Goal: Use online tool/utility: Use online tool/utility

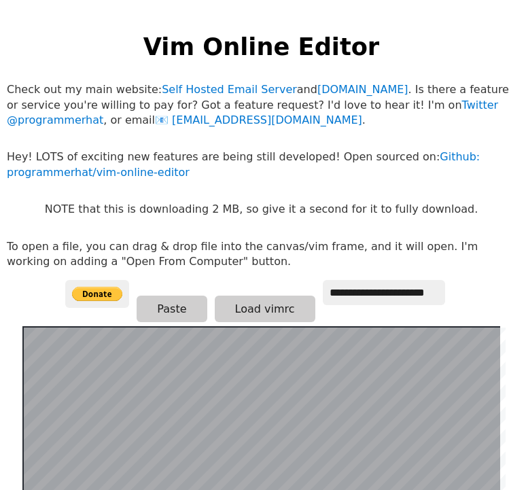
scroll to position [293, 0]
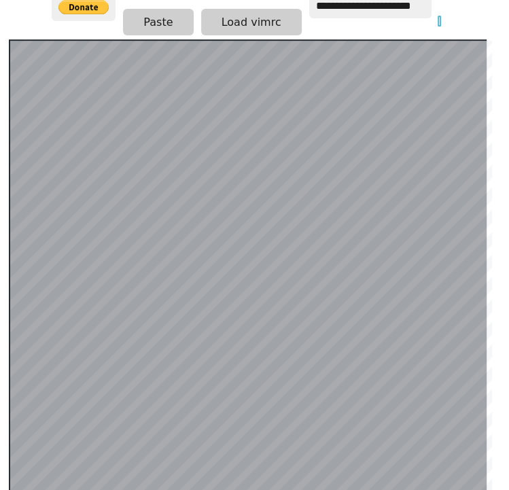
scroll to position [264, 20]
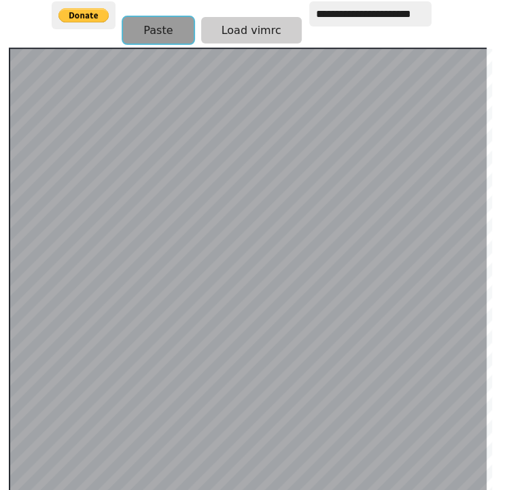
click at [143, 17] on button "Paste" at bounding box center [158, 30] width 70 height 26
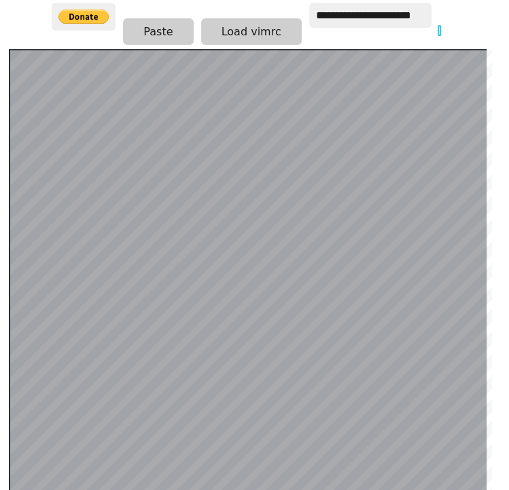
scroll to position [264, 20]
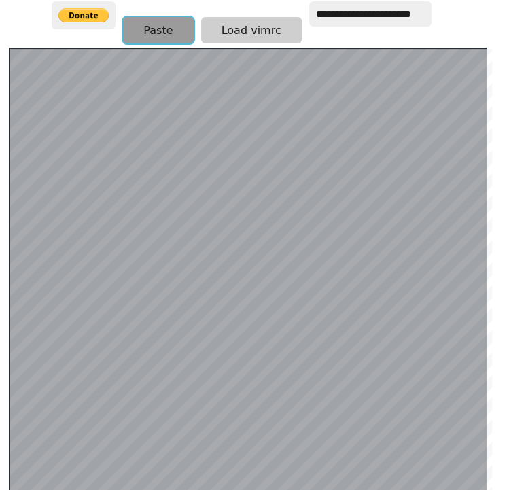
click at [155, 17] on button "Paste" at bounding box center [158, 30] width 70 height 26
click at [158, 19] on button "Paste" at bounding box center [158, 30] width 70 height 26
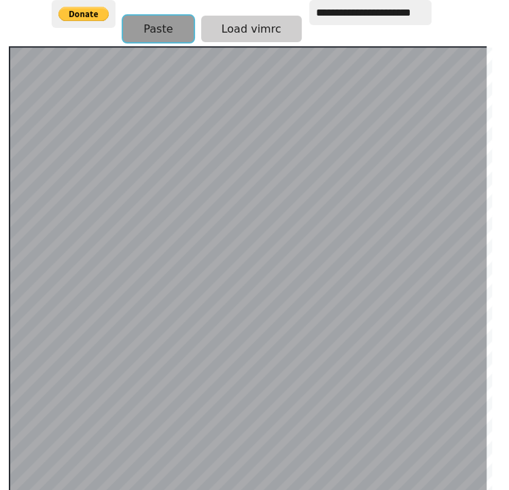
click at [158, 16] on button "Paste" at bounding box center [158, 29] width 70 height 26
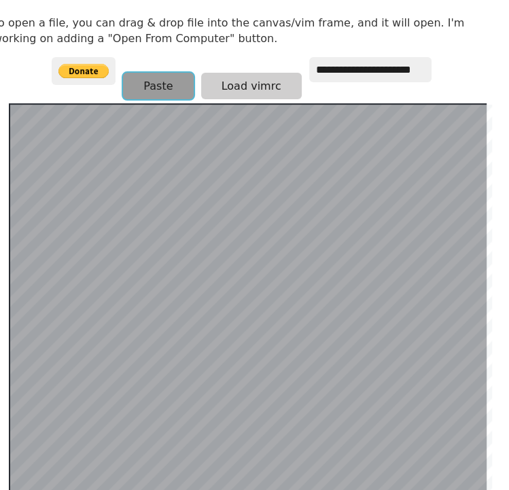
click at [155, 73] on button "Paste" at bounding box center [158, 86] width 70 height 26
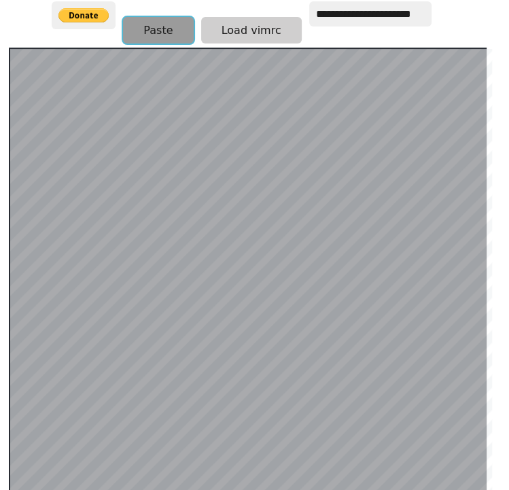
click at [149, 17] on button "Paste" at bounding box center [158, 30] width 70 height 26
click at [149, 16] on button "Paste" at bounding box center [158, 29] width 70 height 26
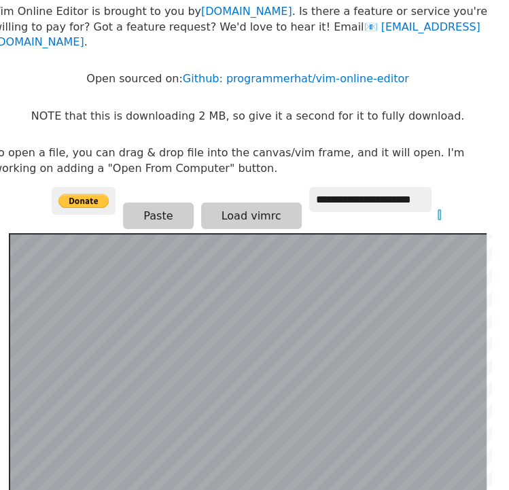
scroll to position [71, 20]
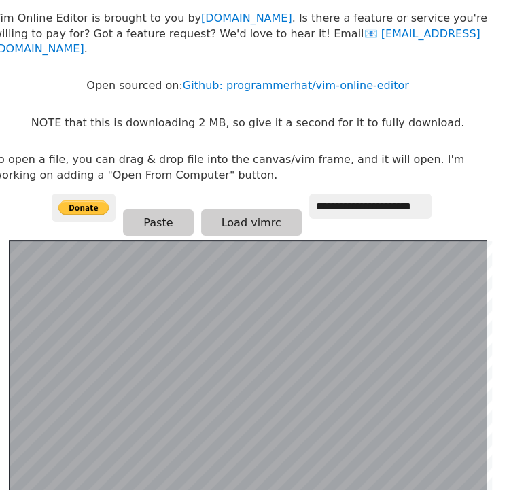
click at [109, 78] on p "Open sourced on: Github: programmerhat/vim-online-editor" at bounding box center [247, 85] width 322 height 15
copy p "Open"
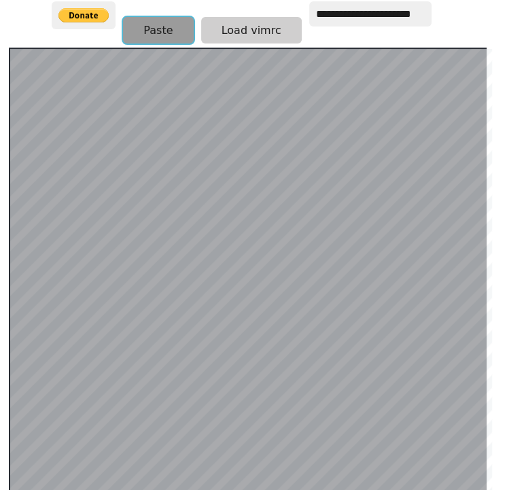
click at [150, 17] on button "Paste" at bounding box center [158, 30] width 70 height 26
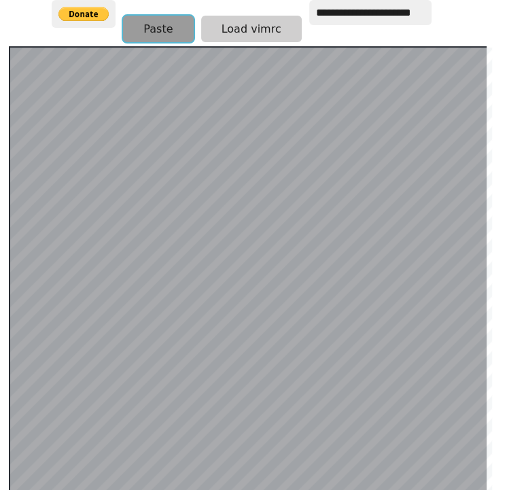
click at [139, 16] on button "Paste" at bounding box center [158, 29] width 70 height 26
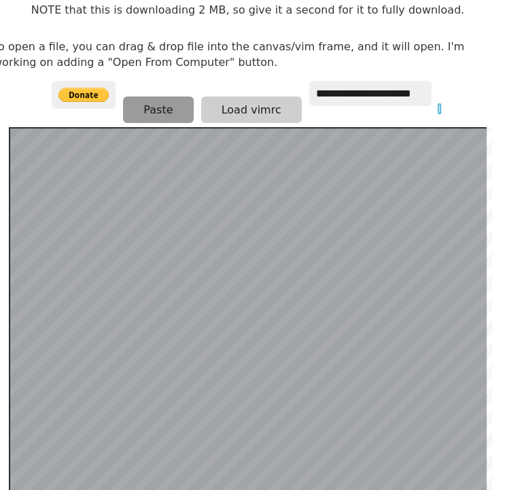
scroll to position [264, 20]
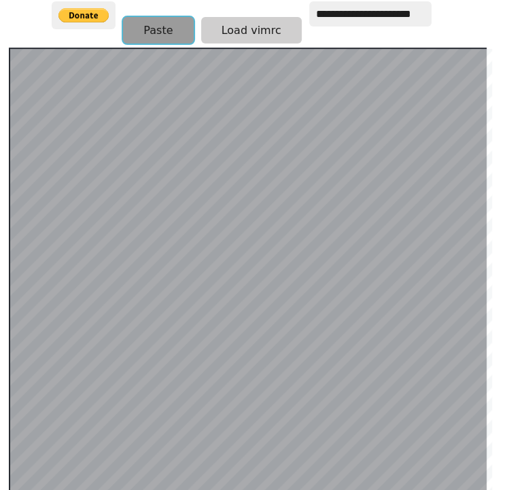
click at [158, 22] on button "Paste" at bounding box center [158, 30] width 70 height 26
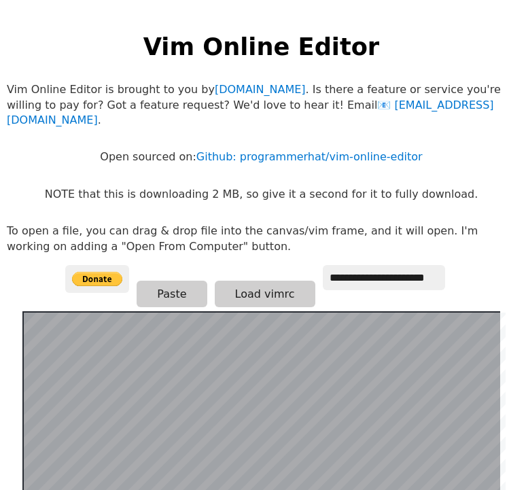
scroll to position [264, 20]
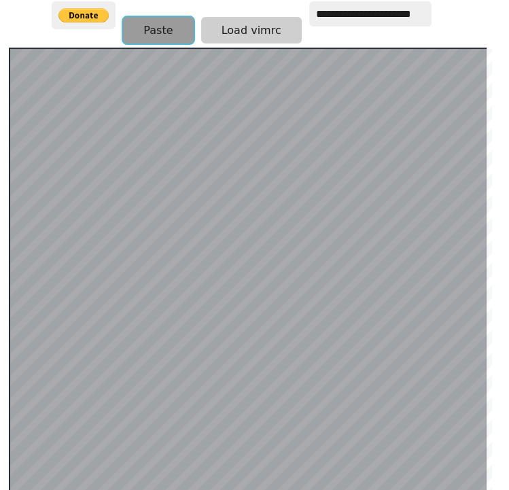
click at [149, 17] on button "Paste" at bounding box center [158, 30] width 70 height 26
click at [149, 16] on button "Paste" at bounding box center [158, 29] width 70 height 26
click at [148, 16] on button "Paste" at bounding box center [158, 29] width 70 height 26
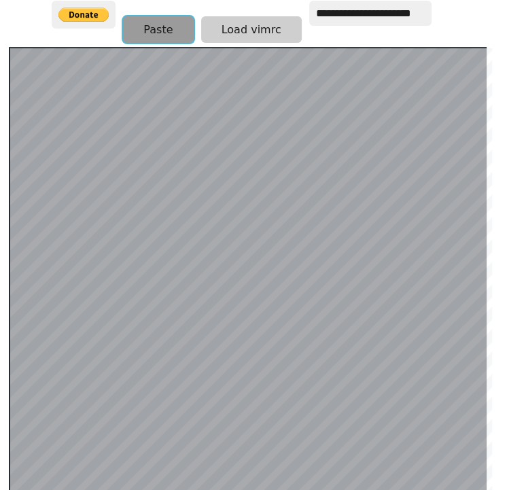
click at [148, 16] on button "Paste" at bounding box center [158, 29] width 70 height 26
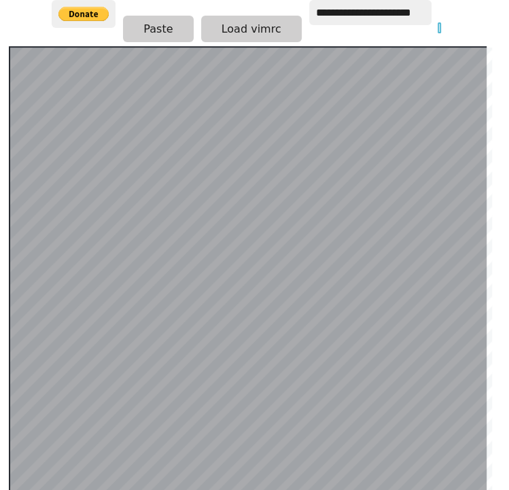
scroll to position [264, 20]
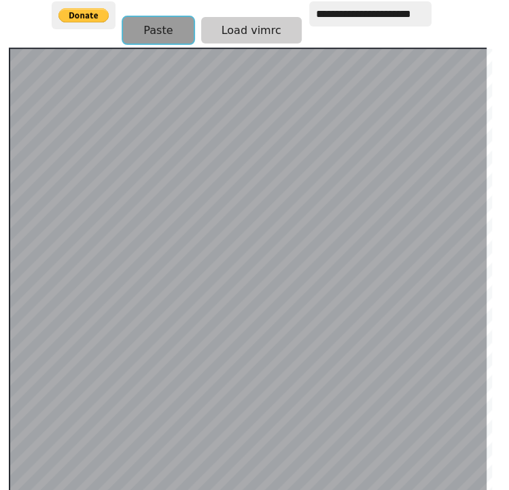
click at [130, 19] on button "Paste" at bounding box center [158, 30] width 70 height 26
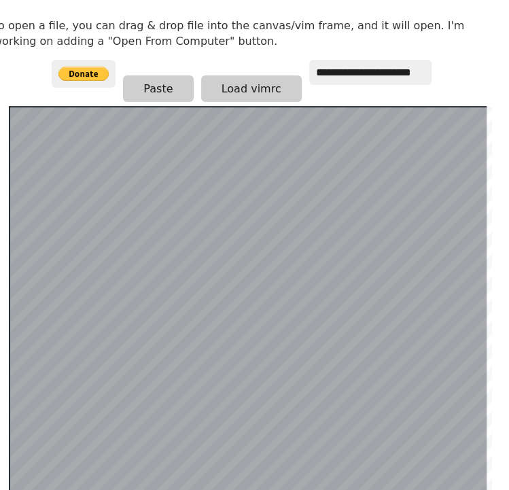
scroll to position [206, 20]
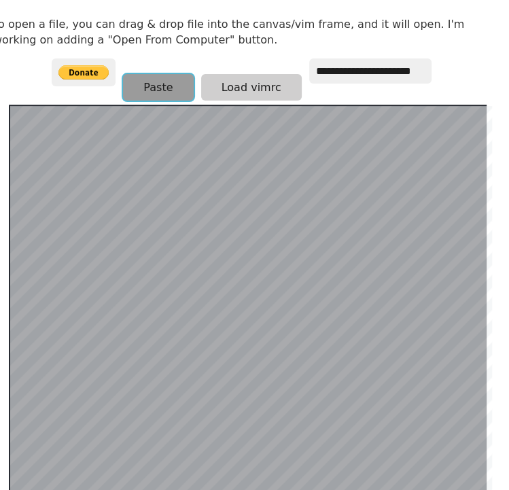
click at [161, 74] on button "Paste" at bounding box center [158, 87] width 70 height 26
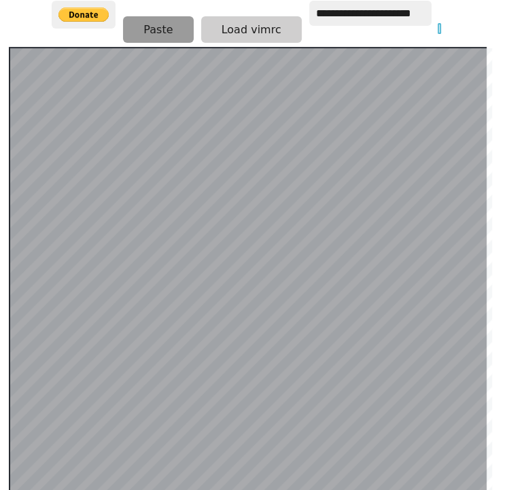
scroll to position [264, 20]
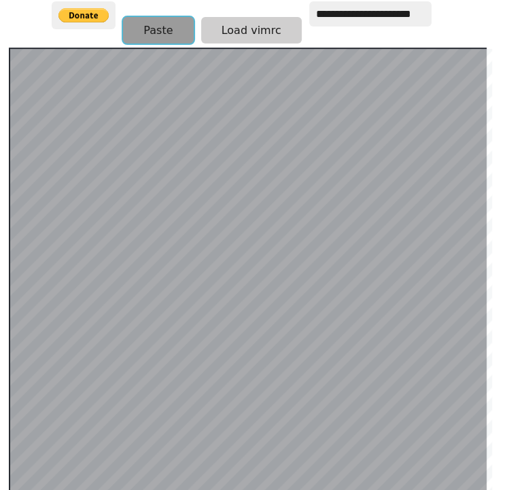
click at [141, 18] on button "Paste" at bounding box center [158, 30] width 70 height 26
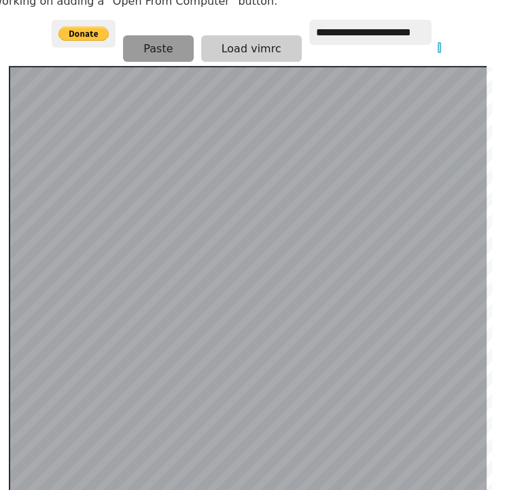
scroll to position [245, 20]
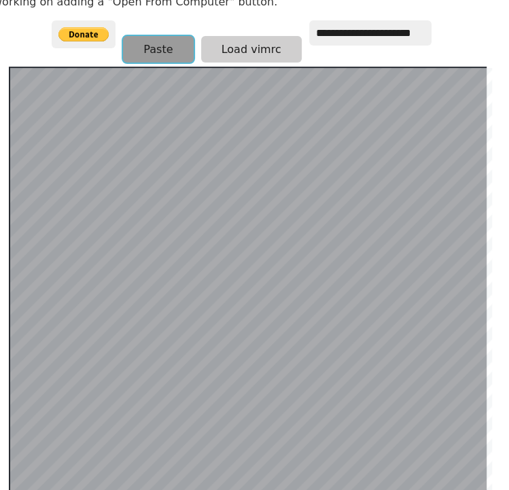
click at [152, 36] on button "Paste" at bounding box center [158, 49] width 70 height 26
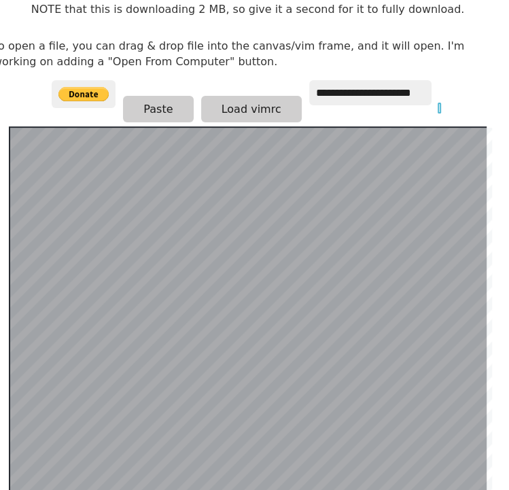
scroll to position [185, 20]
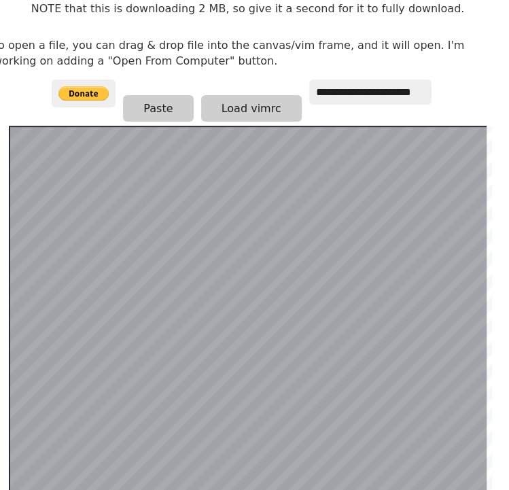
click at [444, 61] on body "**********" at bounding box center [247, 73] width 522 height 490
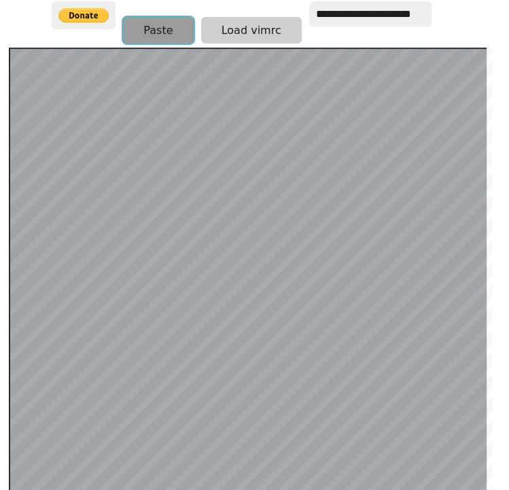
click at [168, 17] on button "Paste" at bounding box center [158, 30] width 70 height 26
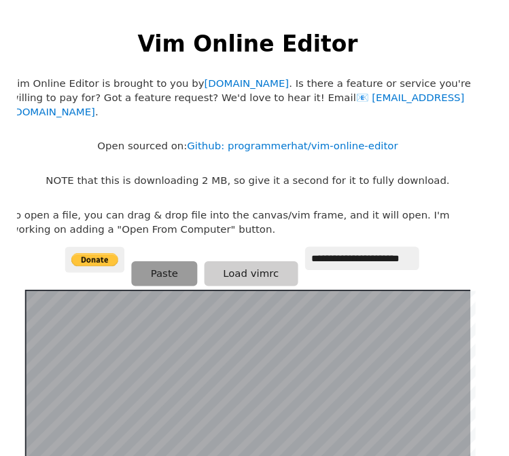
scroll to position [0, 20]
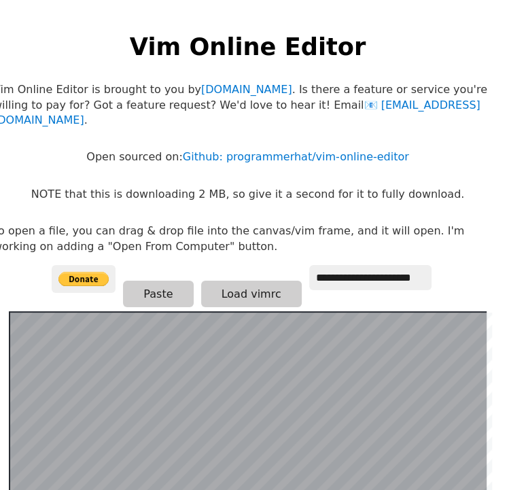
click at [181, 206] on body "**********" at bounding box center [247, 259] width 522 height 490
click at [232, 203] on body "**********" at bounding box center [247, 259] width 522 height 490
click at [359, 187] on p "NOTE that this is downloading 2 MB, so give it a second for it to fully downloa…" at bounding box center [247, 194] width 433 height 15
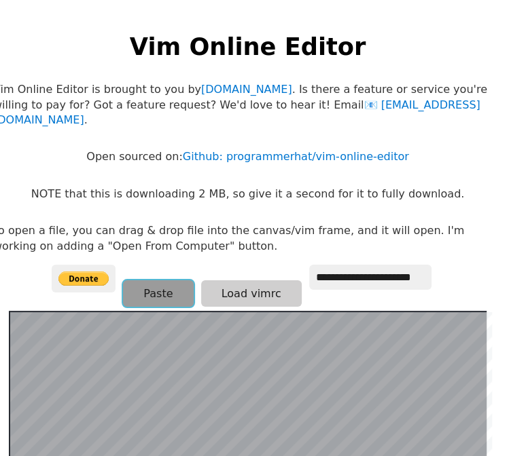
click at [143, 281] on button "Paste" at bounding box center [158, 294] width 70 height 26
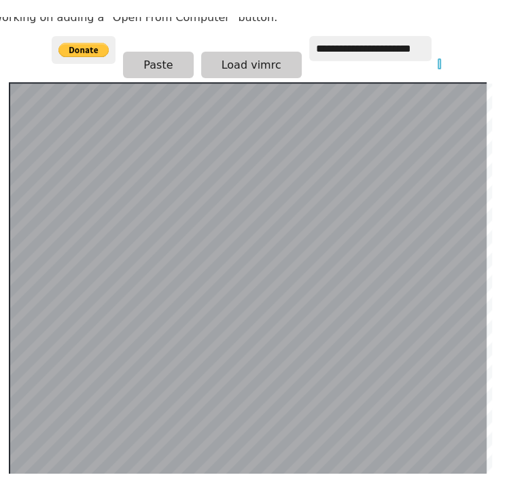
scroll to position [264, 20]
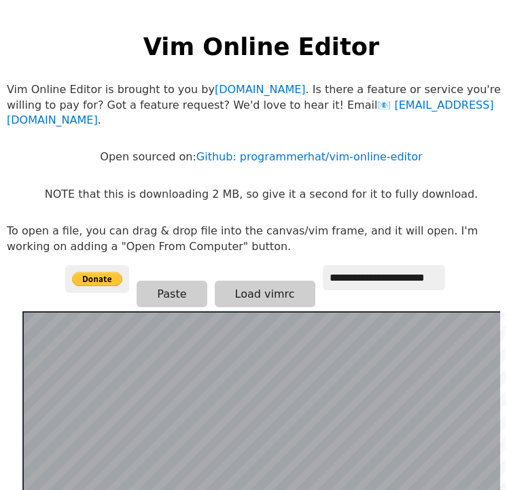
scroll to position [264, 20]
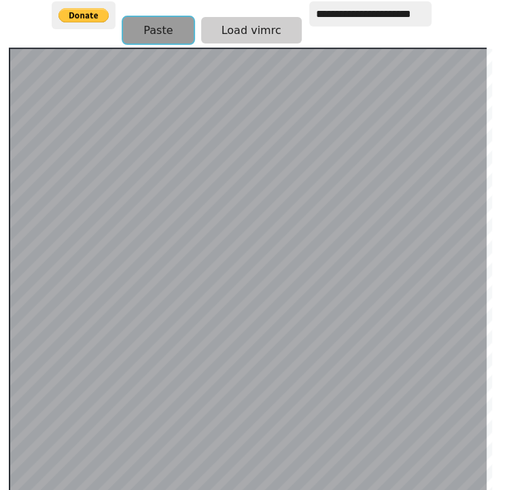
click at [147, 23] on button "Paste" at bounding box center [158, 30] width 70 height 26
click at [153, 17] on button "Paste" at bounding box center [158, 30] width 70 height 26
click at [164, 17] on button "Paste" at bounding box center [158, 30] width 70 height 26
click at [144, 17] on button "Paste" at bounding box center [158, 30] width 70 height 26
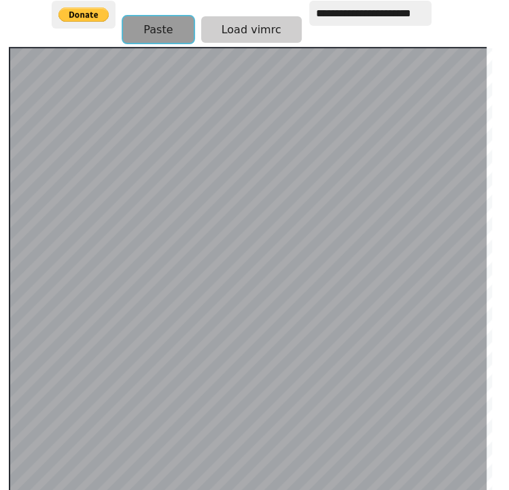
click at [149, 17] on button "Paste" at bounding box center [158, 30] width 70 height 26
click at [141, 20] on button "Paste" at bounding box center [158, 30] width 70 height 26
click at [139, 28] on button "Paste" at bounding box center [158, 30] width 70 height 26
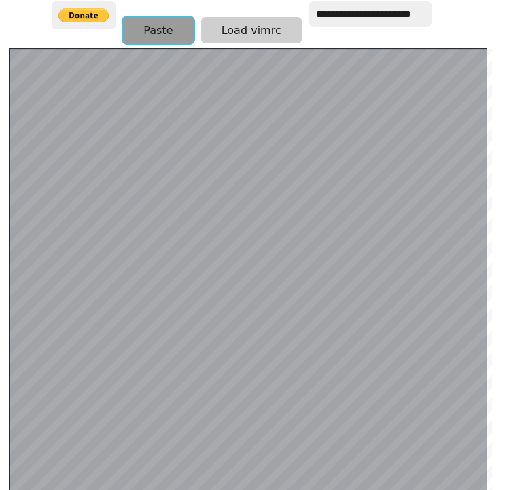
click at [123, 20] on button "Paste" at bounding box center [158, 30] width 70 height 26
click at [149, 20] on button "Paste" at bounding box center [158, 30] width 70 height 26
click at [158, 17] on button "Paste" at bounding box center [158, 30] width 70 height 26
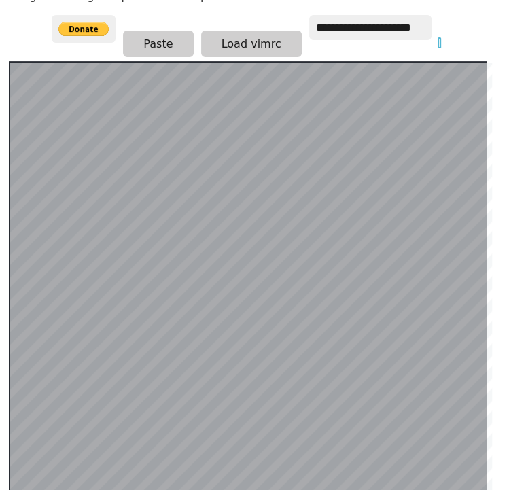
scroll to position [264, 20]
